Goal: Task Accomplishment & Management: Use online tool/utility

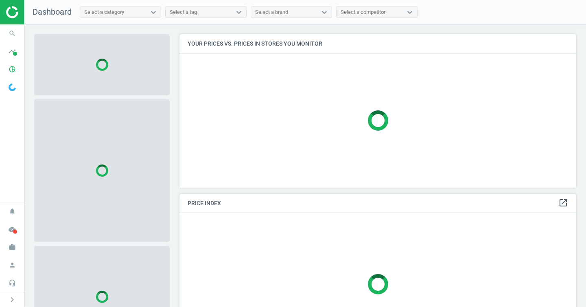
scroll to position [166, 404]
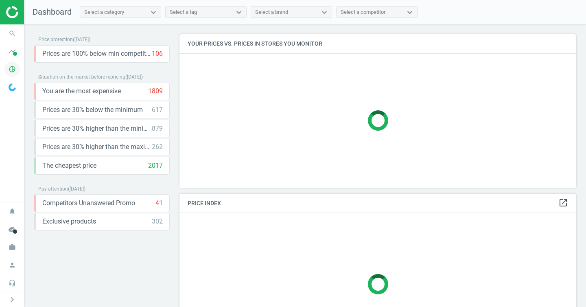
click at [9, 71] on icon "pie_chart_outlined" at bounding box center [11, 68] width 15 height 15
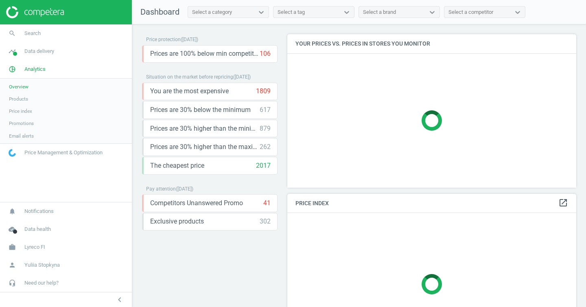
scroll to position [166, 296]
click at [28, 99] on span "Products" at bounding box center [18, 99] width 19 height 7
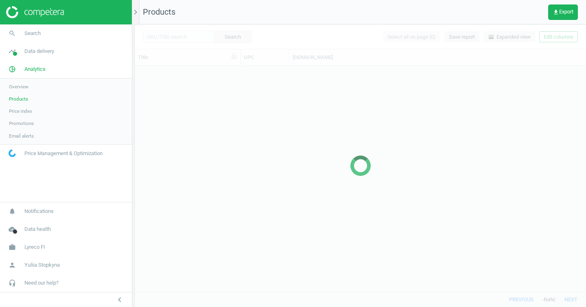
scroll to position [220, 445]
click at [567, 37] on div at bounding box center [361, 165] width 452 height 283
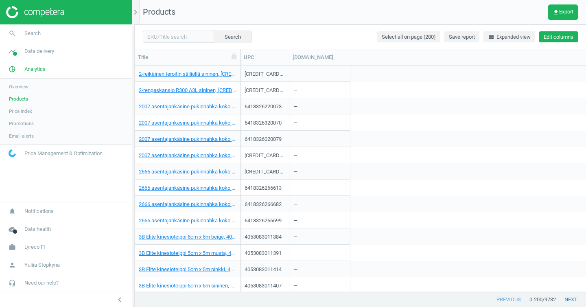
click at [557, 37] on button "Edit columns" at bounding box center [558, 36] width 39 height 11
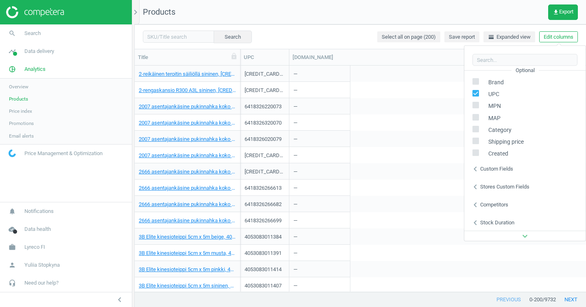
scroll to position [110, 0]
click at [501, 200] on div "chevron_left Competitors" at bounding box center [525, 204] width 121 height 18
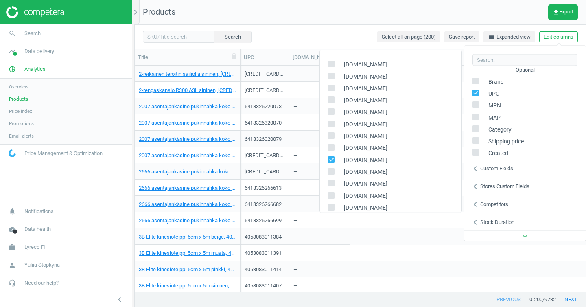
click at [333, 160] on input "checkbox" at bounding box center [331, 159] width 5 height 5
checkbox input "false"
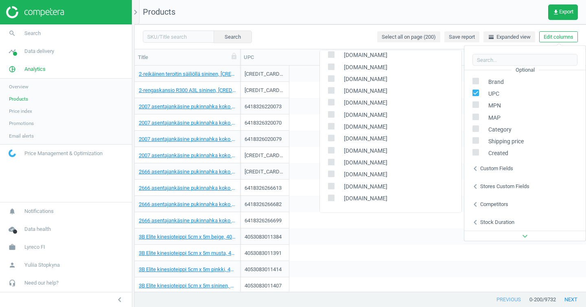
click at [332, 187] on input "checkbox" at bounding box center [331, 185] width 5 height 5
checkbox input "true"
click at [395, 270] on div "4053083011414 —" at bounding box center [414, 269] width 346 height 16
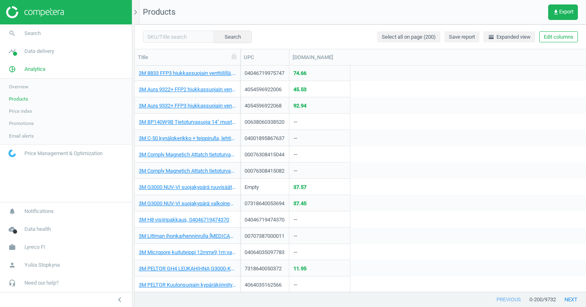
scroll to position [469, 0]
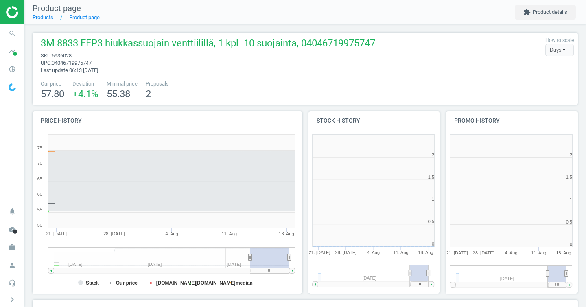
scroll to position [175, 143]
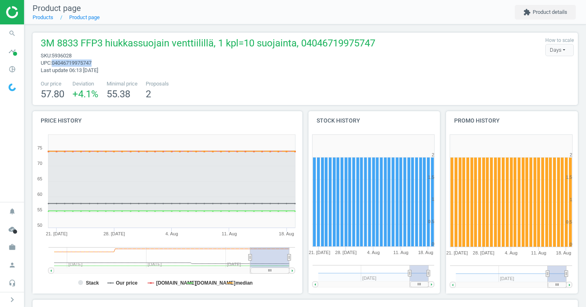
drag, startPoint x: 98, startPoint y: 61, endPoint x: 55, endPoint y: 61, distance: 42.8
click at [55, 61] on span "04046719975747" at bounding box center [72, 63] width 40 height 6
copy span "04046719975747"
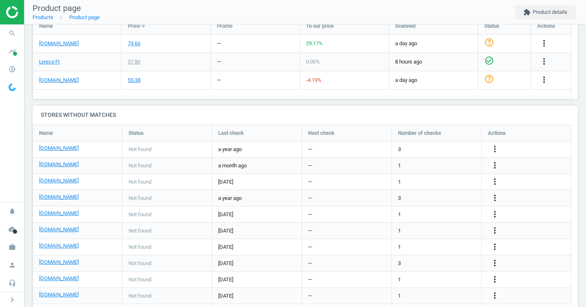
scroll to position [298, 0]
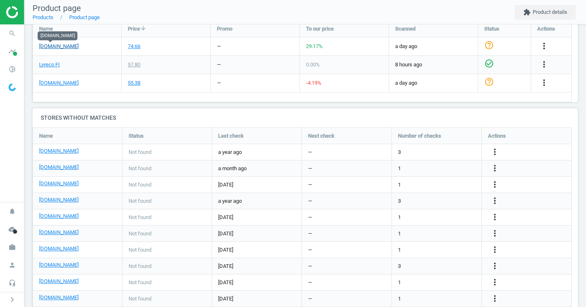
click at [55, 47] on link "[DOMAIN_NAME]" at bounding box center [58, 46] width 39 height 7
